Goal: Find specific page/section: Find specific page/section

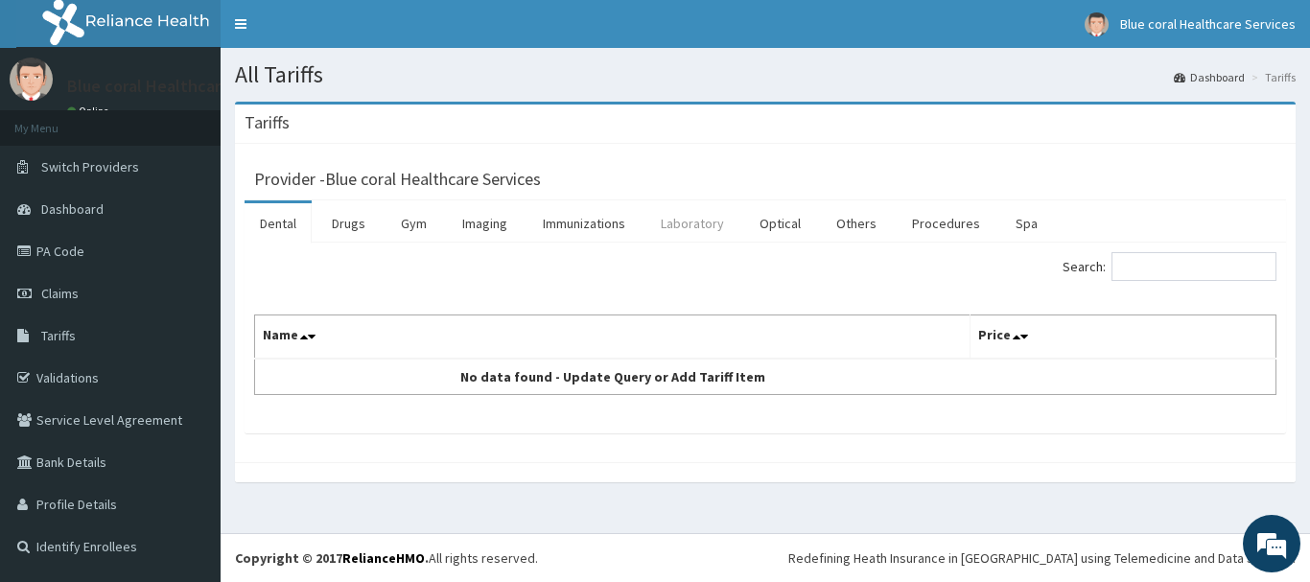
click at [714, 220] on link "Laboratory" at bounding box center [692, 223] width 94 height 40
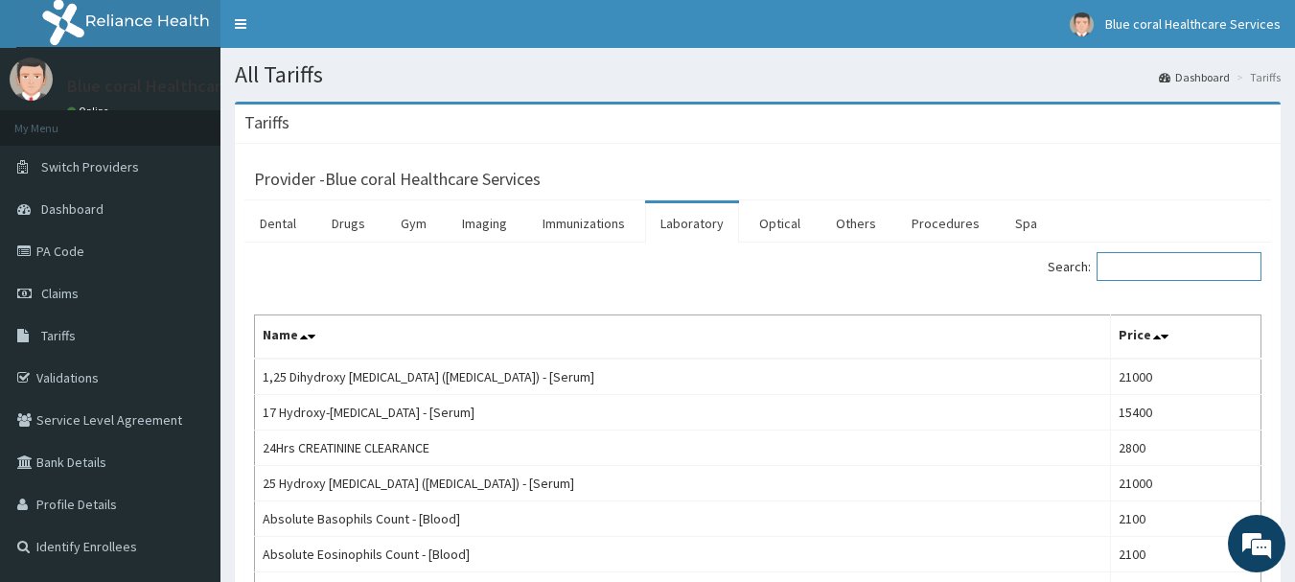
click at [1136, 271] on input "Search:" at bounding box center [1179, 266] width 165 height 29
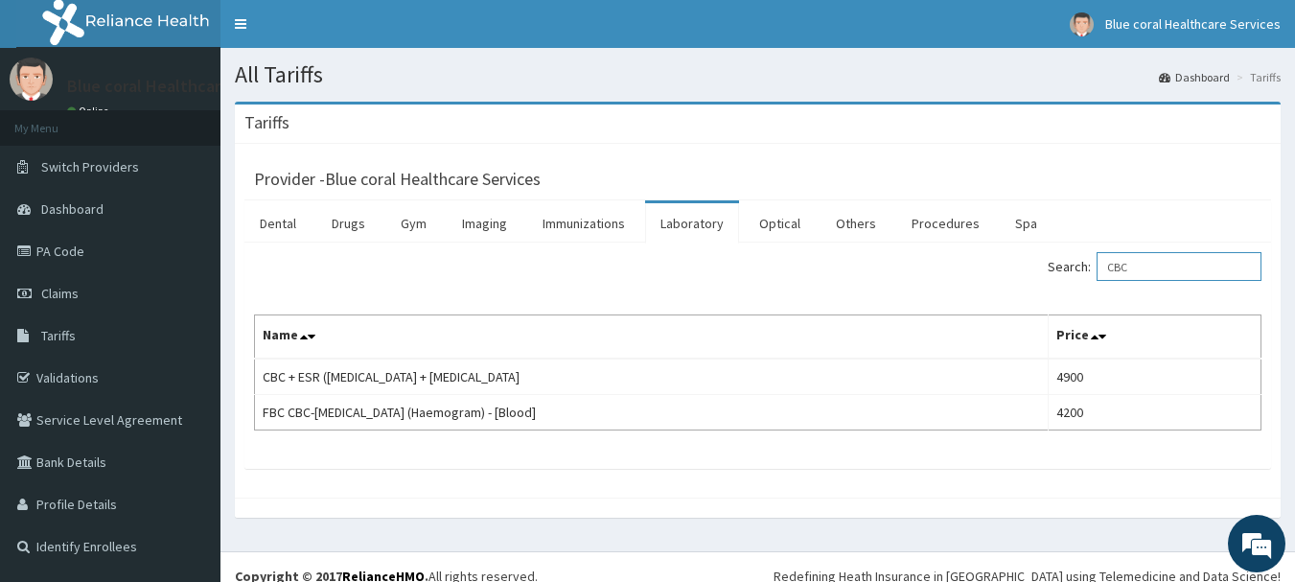
drag, startPoint x: 1155, startPoint y: 268, endPoint x: 858, endPoint y: 249, distance: 297.8
click at [875, 252] on div "Search: CBC" at bounding box center [1018, 269] width 490 height 34
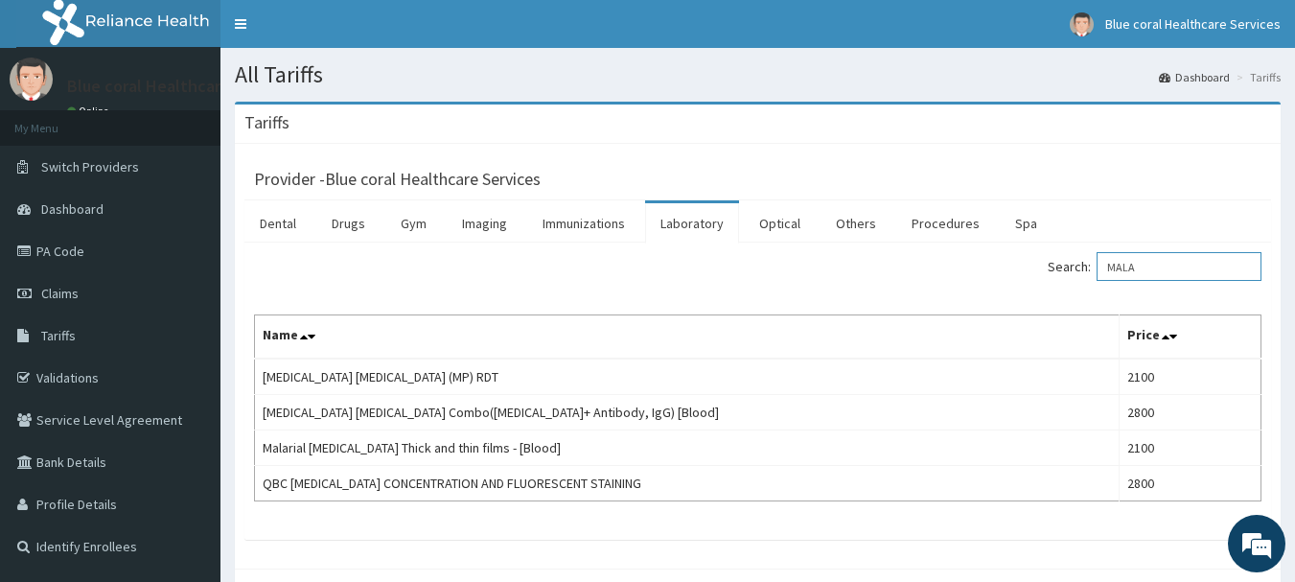
drag, startPoint x: 1175, startPoint y: 270, endPoint x: 930, endPoint y: 247, distance: 246.5
click at [944, 250] on div "Search: MALA Name Price MALARIA PARASITE (MP) RDT 2100 Malaria Parasite Combo(B…" at bounding box center [757, 391] width 1027 height 297
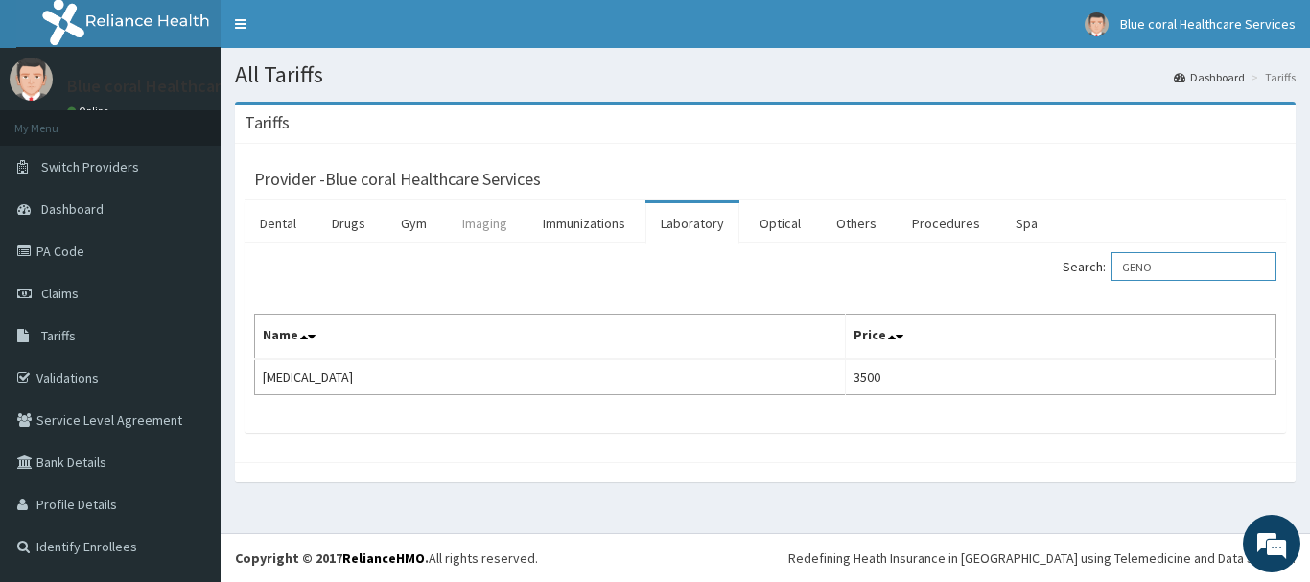
type input "GENO"
click at [492, 228] on link "Imaging" at bounding box center [485, 223] width 76 height 40
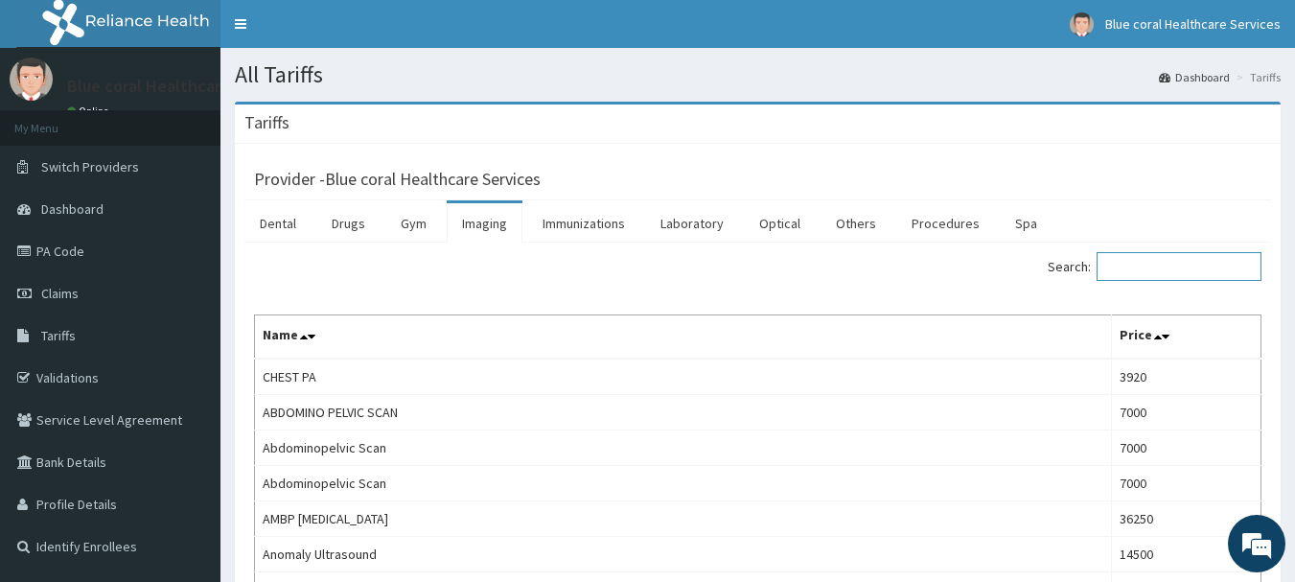
click at [1132, 264] on input "Search:" at bounding box center [1179, 266] width 165 height 29
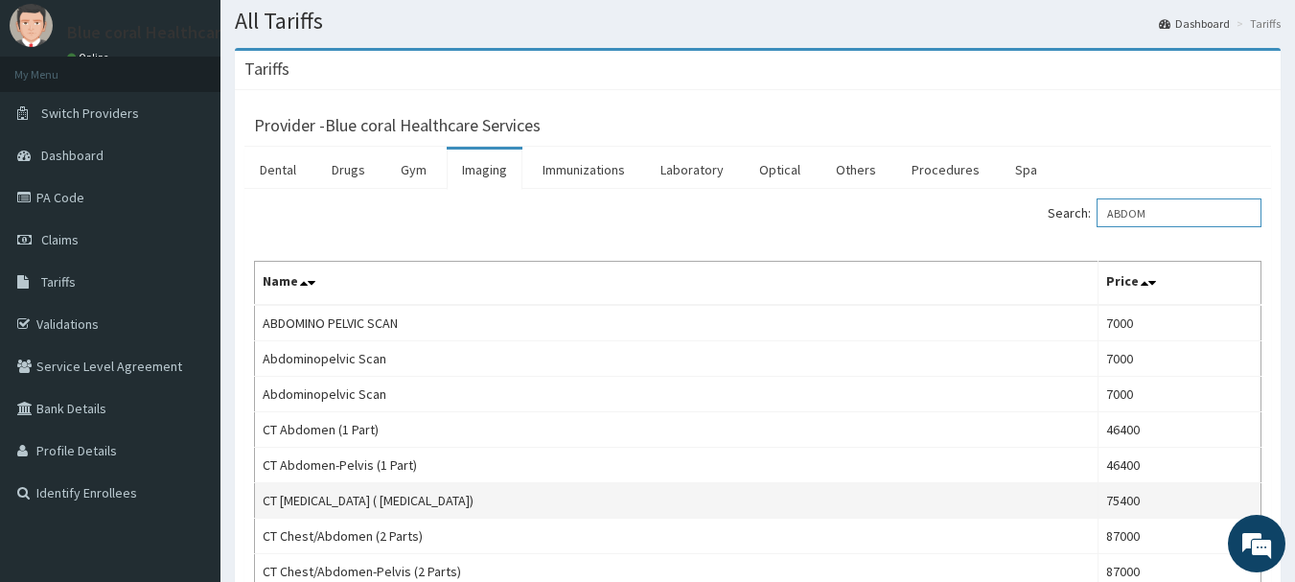
scroll to position [96, 0]
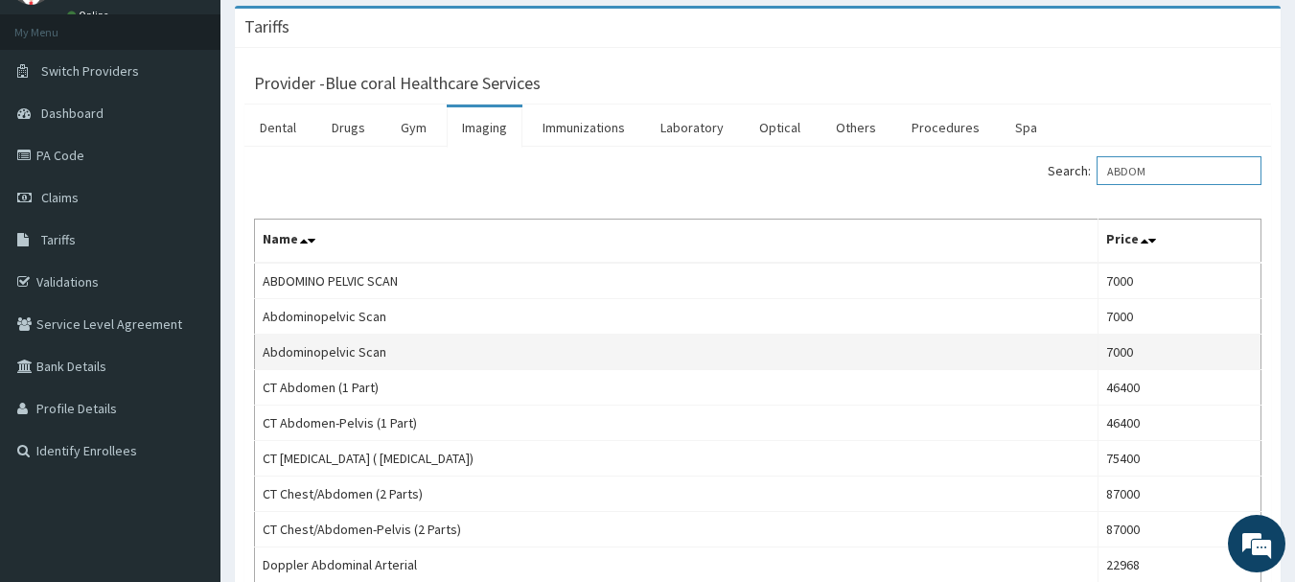
type input "ABDOM"
click at [310, 354] on td "Abdominopelvic Scan" at bounding box center [677, 352] width 844 height 35
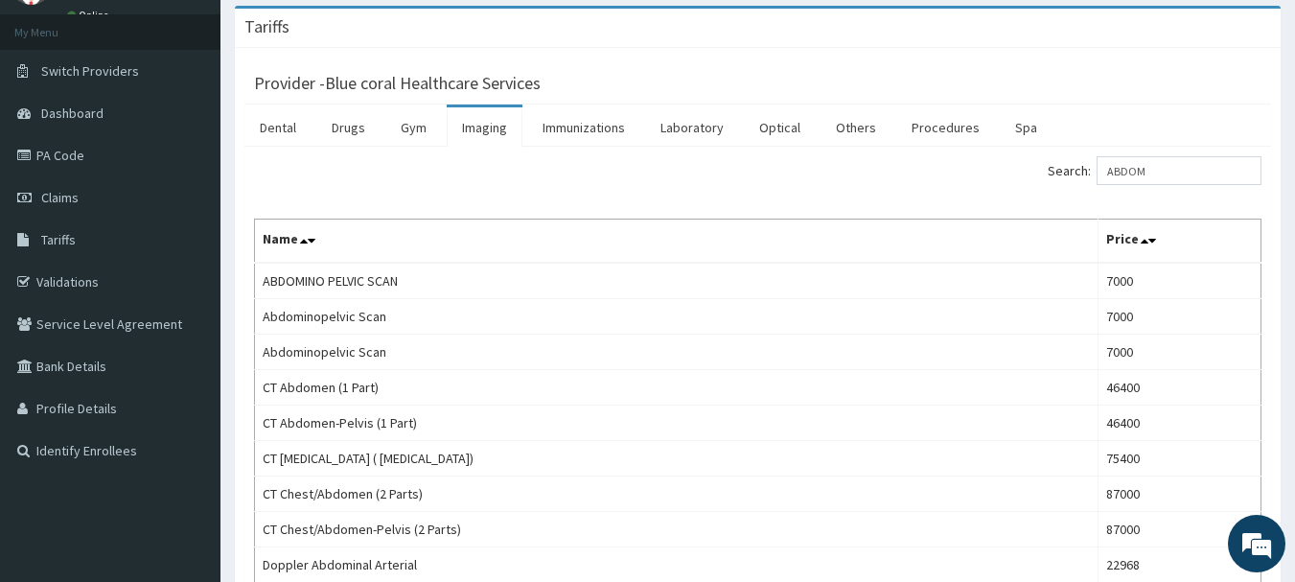
click at [478, 128] on link "Imaging" at bounding box center [485, 127] width 76 height 40
click at [1150, 178] on input "Search:" at bounding box center [1179, 170] width 165 height 29
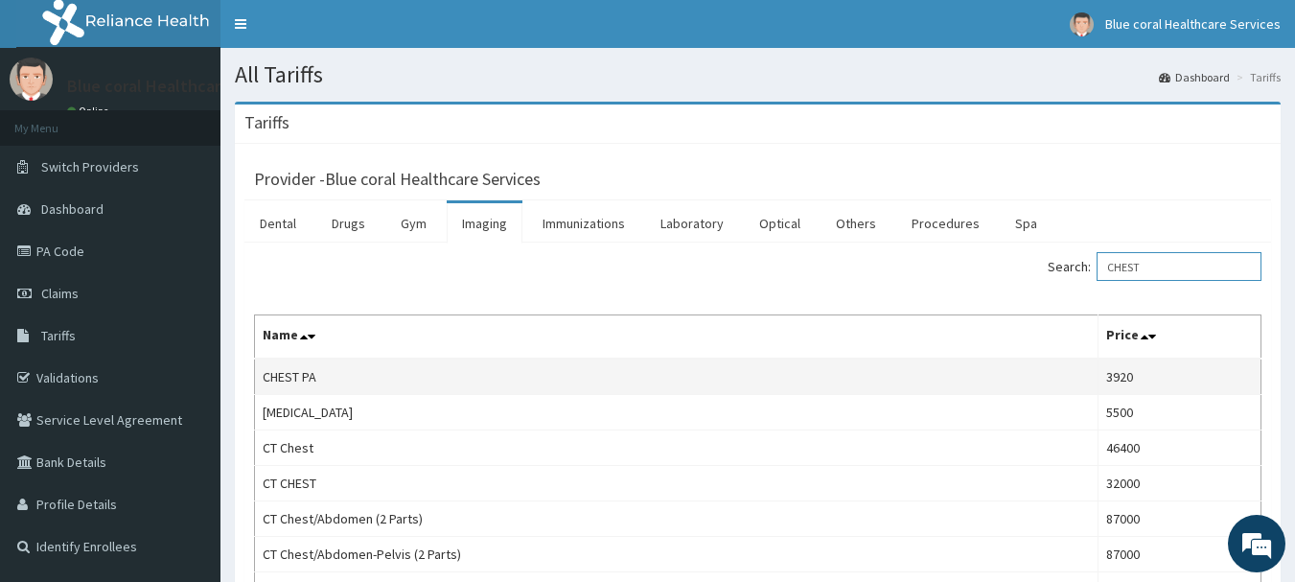
type input "CHEST"
click at [436, 375] on td "CHEST PA" at bounding box center [677, 377] width 844 height 36
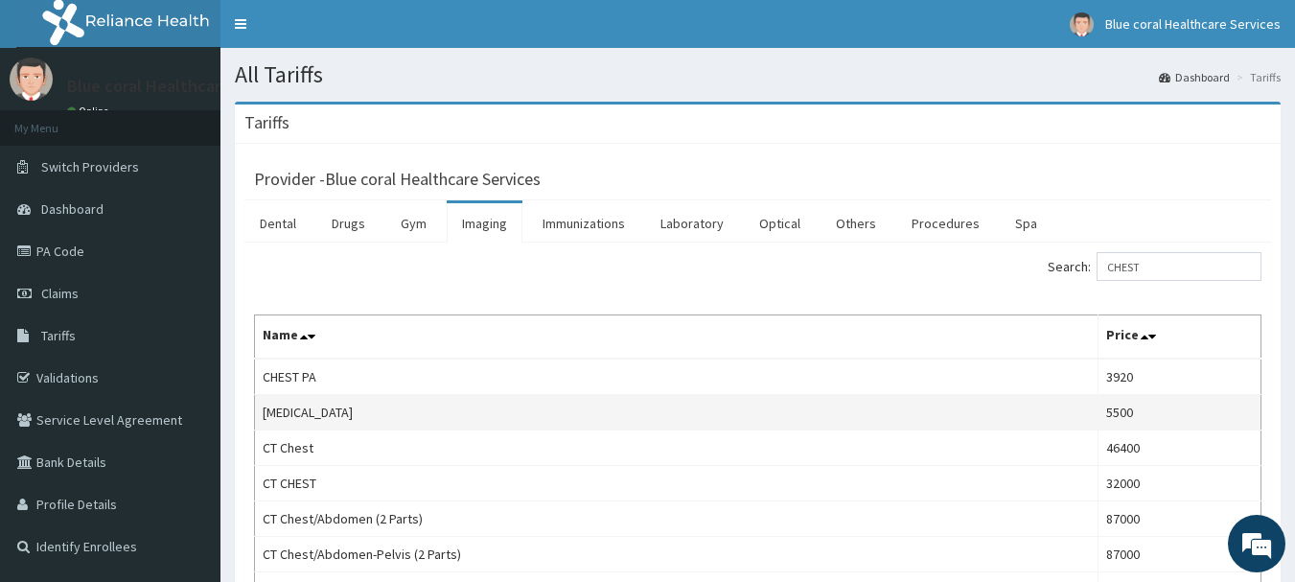
click at [405, 420] on td "CHEST X-RAY" at bounding box center [677, 412] width 844 height 35
